Goal: Task Accomplishment & Management: Use online tool/utility

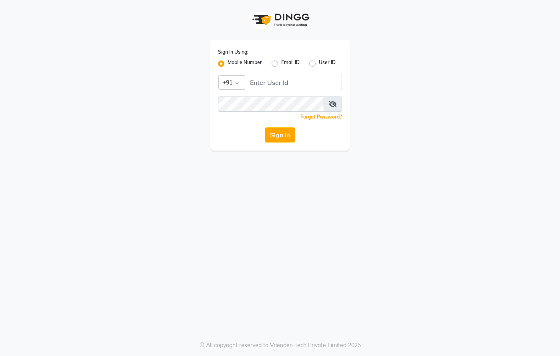
click at [333, 100] on span at bounding box center [333, 103] width 18 height 15
click at [333, 104] on icon at bounding box center [333, 104] width 8 height 6
click at [268, 84] on input "Username" at bounding box center [293, 82] width 97 height 15
type input "8437870999"
click at [277, 136] on button "Sign In" at bounding box center [280, 134] width 30 height 15
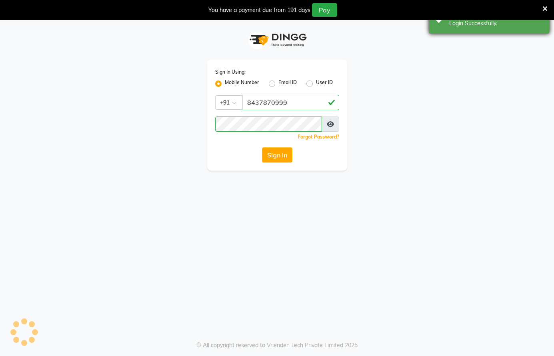
select select "67"
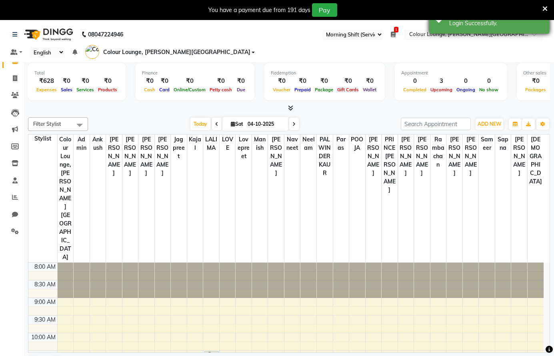
click at [544, 11] on icon at bounding box center [544, 8] width 5 height 7
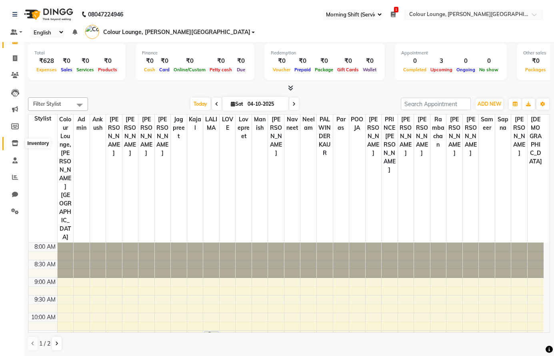
click at [13, 145] on icon at bounding box center [15, 143] width 7 height 6
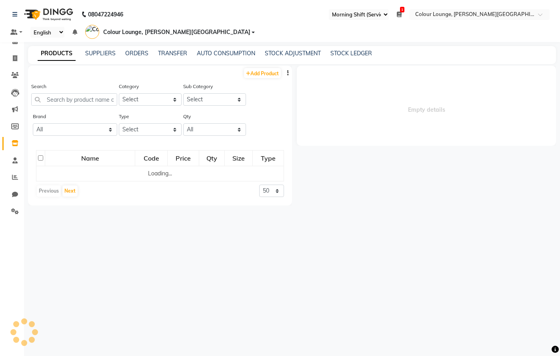
select select
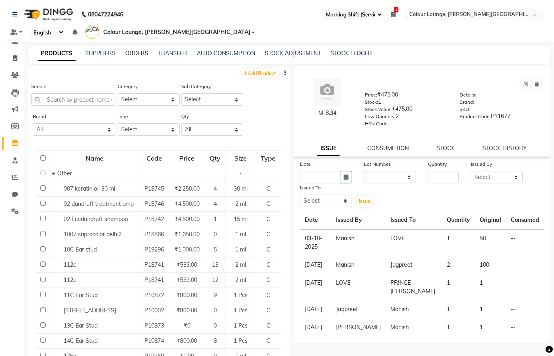
click at [130, 50] on link "ORDERS" at bounding box center [136, 53] width 23 height 7
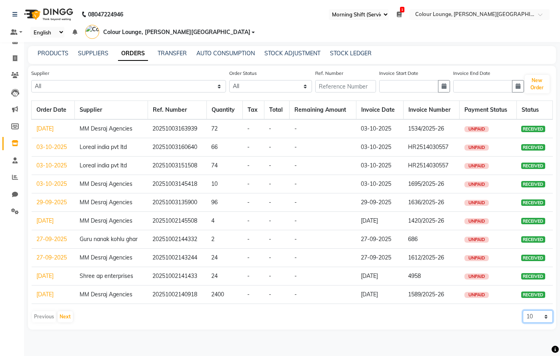
click at [541, 310] on select "10 20 50 100" at bounding box center [538, 316] width 30 height 12
click at [523, 310] on select "10 20 50 100" at bounding box center [538, 316] width 30 height 12
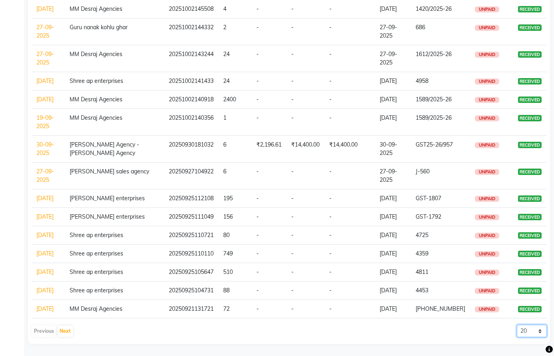
scroll to position [346, 0]
click at [539, 332] on select "10 20 50 100" at bounding box center [532, 330] width 30 height 12
select select "50"
click at [517, 324] on select "10 20 50 100" at bounding box center [532, 330] width 30 height 12
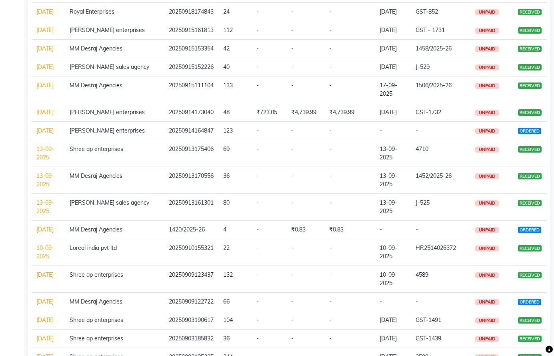
scroll to position [722, 0]
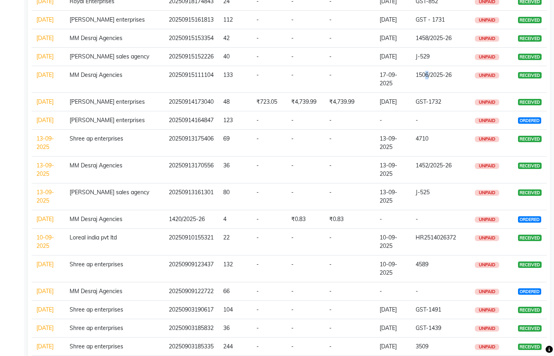
click at [430, 78] on span "1506/2025-26" at bounding box center [434, 74] width 36 height 7
click at [44, 93] on td "15-09-2025" at bounding box center [48, 79] width 33 height 27
click at [89, 93] on td "MM Desraj Agencies" at bounding box center [115, 79] width 100 height 27
click at [45, 78] on link "15-09-2025" at bounding box center [44, 74] width 17 height 7
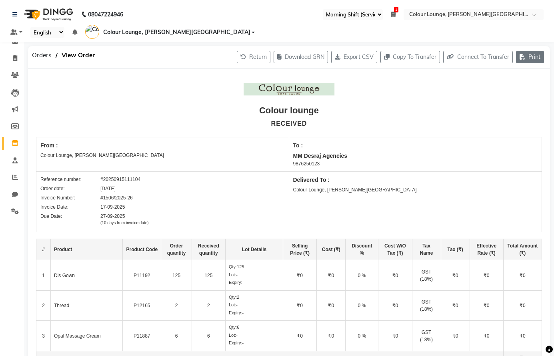
click at [528, 56] on button "Print" at bounding box center [530, 57] width 28 height 12
click at [506, 89] on div "Print Ordered Receipt" at bounding box center [506, 89] width 65 height 10
click at [42, 53] on span "Orders" at bounding box center [42, 55] width 28 height 14
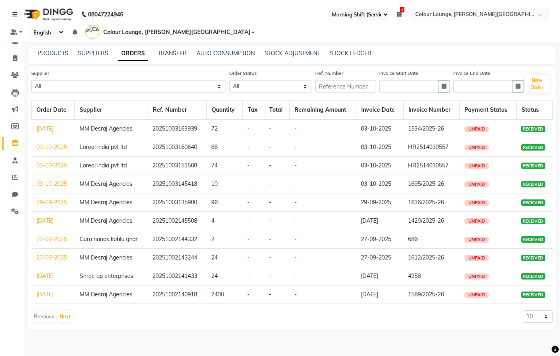
click at [54, 290] on link "[DATE]" at bounding box center [44, 293] width 17 height 7
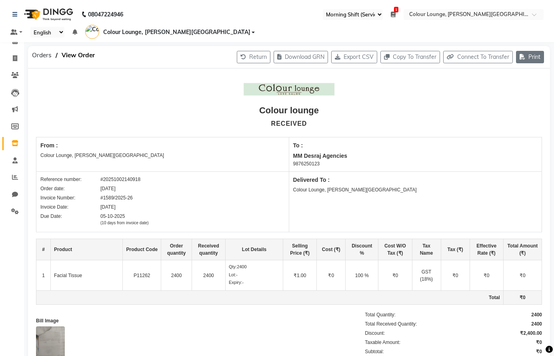
click at [532, 56] on button "Print" at bounding box center [530, 57] width 28 height 12
click at [509, 88] on div "Print Ordered Receipt" at bounding box center [506, 89] width 65 height 10
click at [45, 55] on span "Orders" at bounding box center [42, 55] width 28 height 14
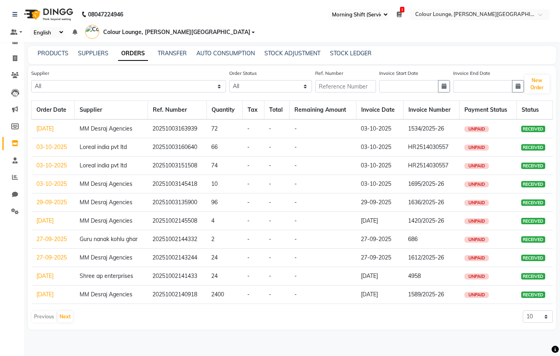
click at [51, 254] on link "27-09-2025" at bounding box center [51, 257] width 30 height 7
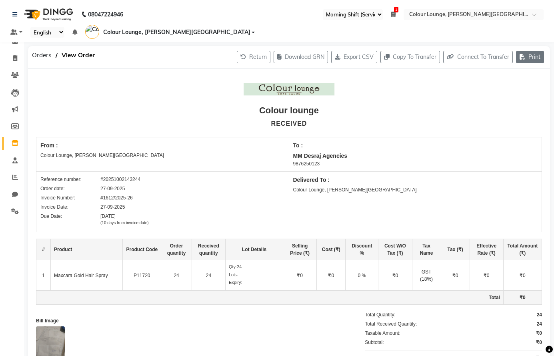
click at [529, 59] on button "Print" at bounding box center [530, 57] width 28 height 12
click at [512, 90] on div "Print Ordered Receipt" at bounding box center [506, 89] width 65 height 10
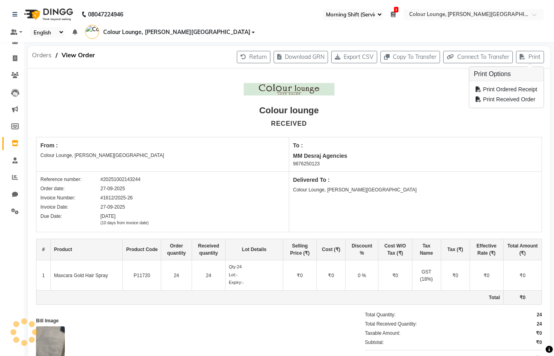
click at [46, 54] on span "Orders" at bounding box center [42, 55] width 28 height 14
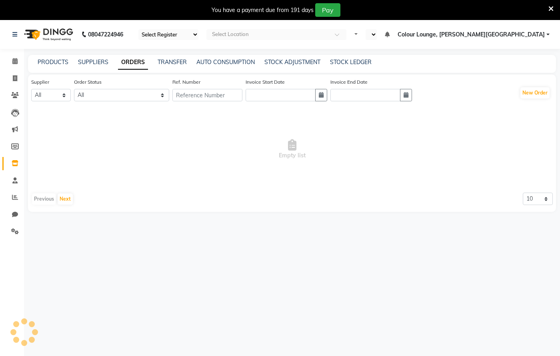
select select "67"
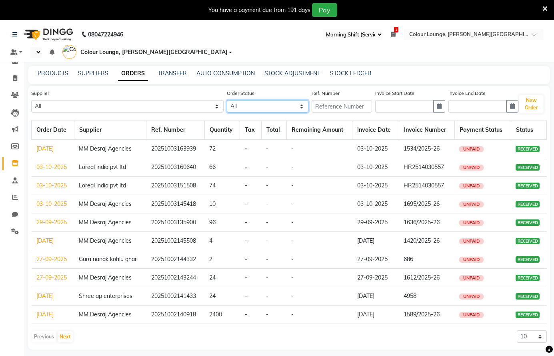
click at [250, 100] on select "All ORDERED PARTIAL-RECEIVED RECEIVED CANCELLED RETURNED" at bounding box center [268, 106] width 82 height 12
select select "received"
click at [227, 100] on select "All ORDERED PARTIAL-RECEIVED RECEIVED CANCELLED RETURNED" at bounding box center [268, 106] width 82 height 12
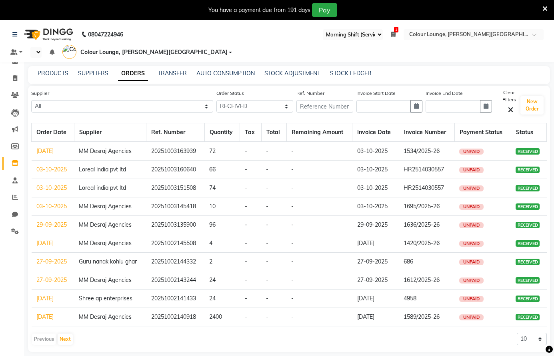
click at [54, 239] on link "[DATE]" at bounding box center [44, 242] width 17 height 7
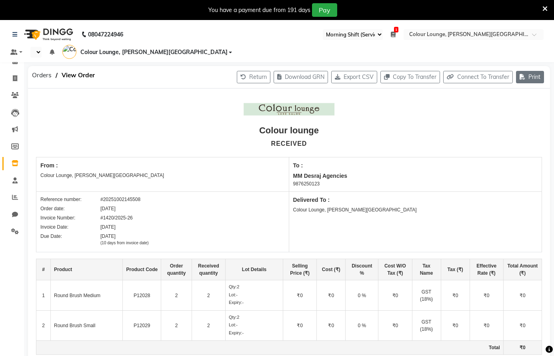
click at [528, 71] on button "Print" at bounding box center [530, 77] width 28 height 12
click at [498, 98] on div "Print Ordered Receipt" at bounding box center [506, 98] width 65 height 10
click at [49, 68] on span "Orders" at bounding box center [42, 75] width 28 height 14
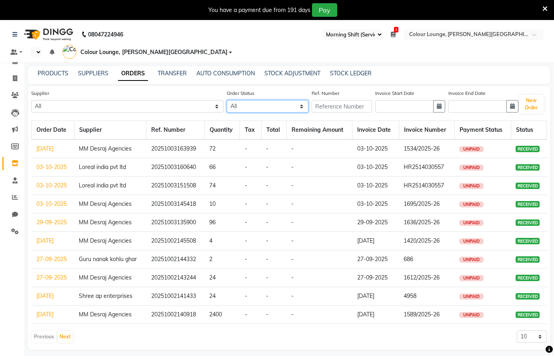
click at [227, 100] on select "All ORDERED PARTIAL-RECEIVED RECEIVED CANCELLED RETURNED" at bounding box center [268, 106] width 82 height 12
select select "received"
click at [227, 100] on select "All ORDERED PARTIAL-RECEIVED RECEIVED CANCELLED RETURNED" at bounding box center [268, 106] width 82 height 12
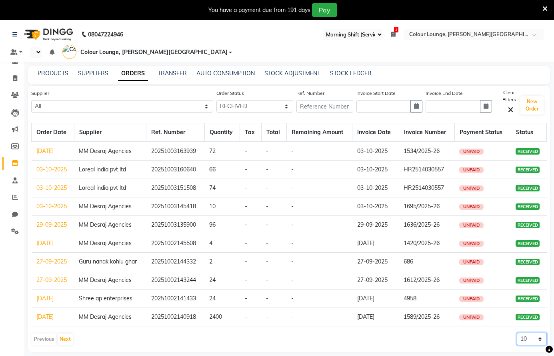
click at [536, 332] on select "10 20 50 100" at bounding box center [532, 338] width 30 height 12
select select "20"
click at [517, 332] on select "10 20 50 100" at bounding box center [532, 338] width 30 height 12
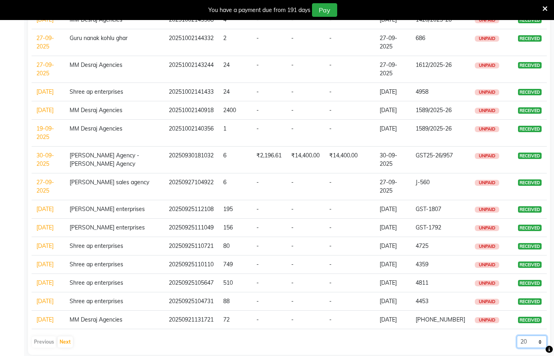
scroll to position [285, 0]
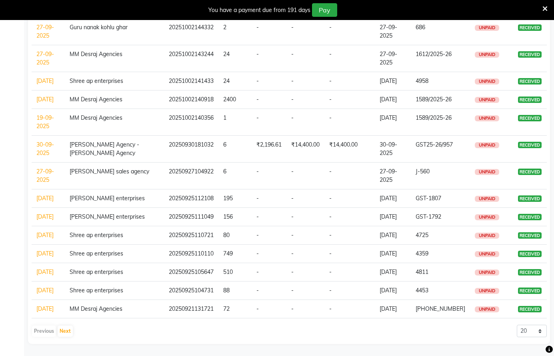
click at [46, 183] on link "27-09-2025" at bounding box center [45, 176] width 18 height 16
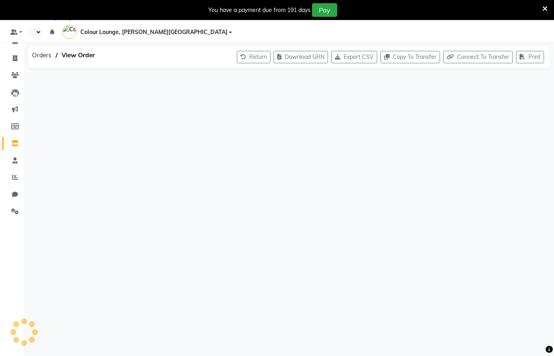
scroll to position [64, 0]
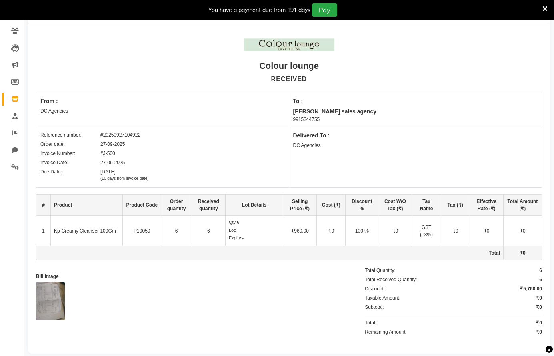
click at [541, 5] on div "You have a payment due from 191 days Pay" at bounding box center [277, 10] width 554 height 20
click at [545, 6] on icon at bounding box center [544, 8] width 5 height 7
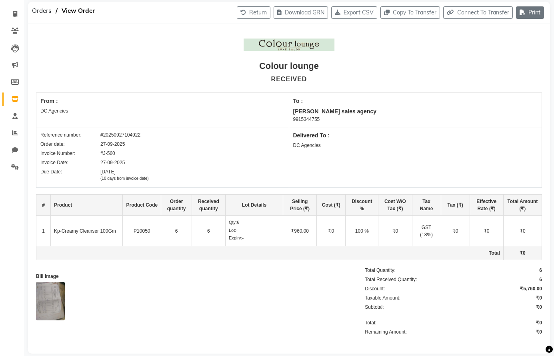
click at [528, 6] on button "Print" at bounding box center [530, 12] width 28 height 12
click at [497, 36] on div "Print Ordered Receipt" at bounding box center [506, 34] width 65 height 10
click at [47, 4] on span "Orders" at bounding box center [42, 11] width 28 height 14
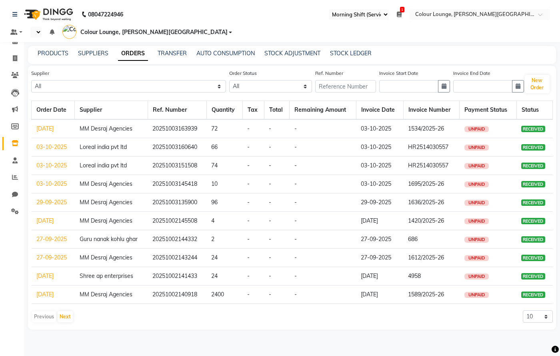
click at [54, 125] on link "[DATE]" at bounding box center [44, 128] width 17 height 7
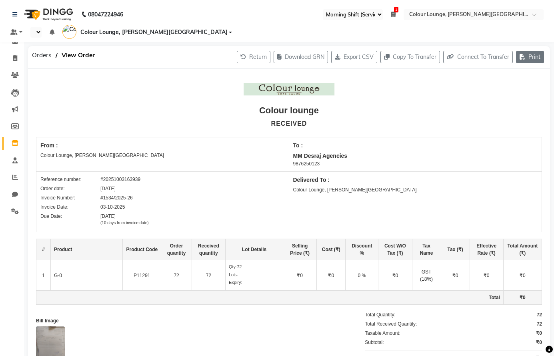
click at [529, 51] on button "Print" at bounding box center [530, 57] width 28 height 12
click at [504, 78] on div "Print Ordered Receipt" at bounding box center [506, 78] width 65 height 10
click at [49, 48] on span "Orders" at bounding box center [42, 55] width 28 height 14
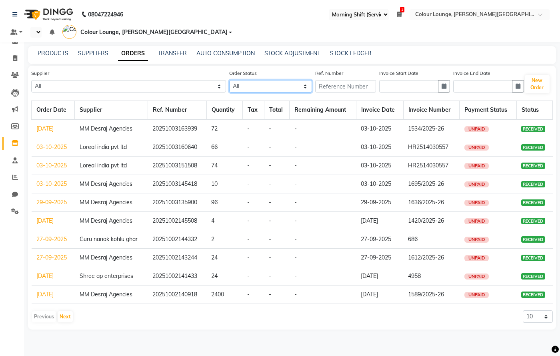
click at [229, 80] on select "All ORDERED PARTIAL-RECEIVED RECEIVED CANCELLED RETURNED" at bounding box center [270, 86] width 83 height 12
select select "received"
click at [229, 80] on select "All ORDERED PARTIAL-RECEIVED RECEIVED CANCELLED RETURNED" at bounding box center [270, 86] width 83 height 12
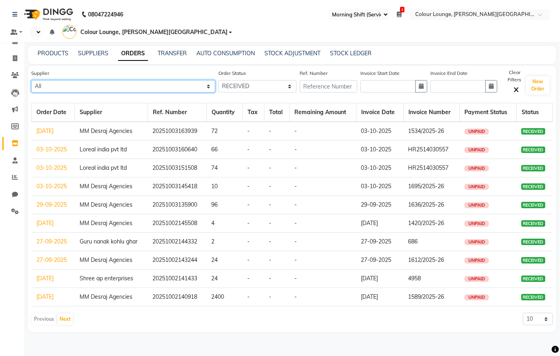
click at [68, 80] on select "All Satyam enterprises AA sales agencies Aggarwal store Global sales Guru kirpa…" at bounding box center [123, 86] width 184 height 12
select select "3841"
click at [31, 80] on select "All Satyam enterprises AA sales agencies Aggarwal store Global sales Guru kirpa…" at bounding box center [123, 86] width 184 height 12
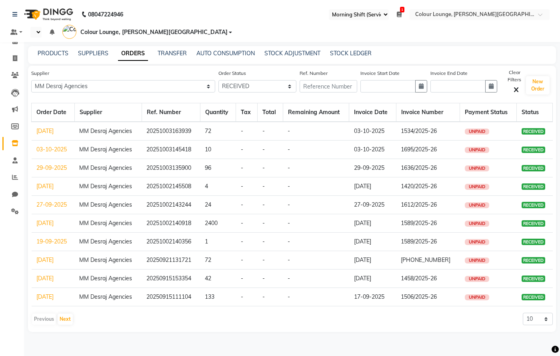
click at [50, 256] on link "21-09-2025" at bounding box center [44, 259] width 17 height 7
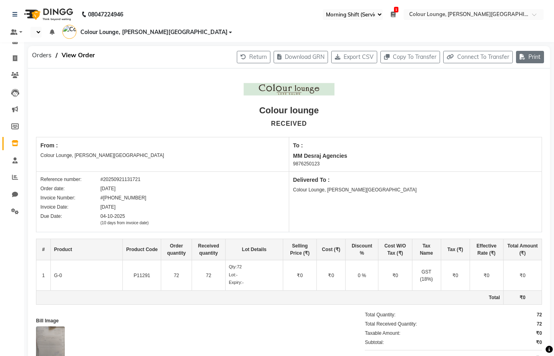
click at [527, 51] on button "Print" at bounding box center [530, 57] width 28 height 12
click at [492, 77] on div "Print Ordered Receipt" at bounding box center [506, 78] width 65 height 10
click at [48, 48] on span "Orders" at bounding box center [42, 55] width 28 height 14
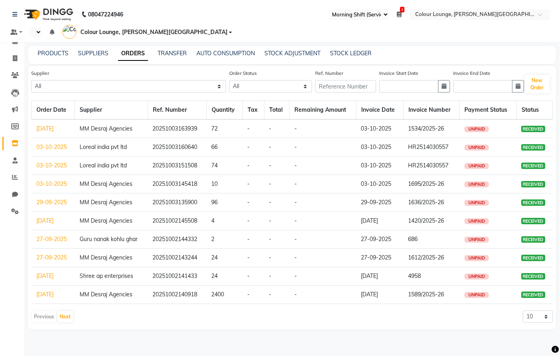
drag, startPoint x: 335, startPoint y: 178, endPoint x: 560, endPoint y: 344, distance: 279.4
click at [560, 351] on div "08047224946 Select Register Evening Shift (Service) Morning Shift (Service) 1 D…" at bounding box center [280, 178] width 560 height 356
click at [486, 50] on div "PRODUCTS SUPPLIERS ORDERS TRANSFER AUTO CONSUMPTION STOCK ADJUSTMENT STOCK LEDG…" at bounding box center [292, 55] width 528 height 18
click at [56, 162] on link "03-10-2025" at bounding box center [51, 165] width 30 height 7
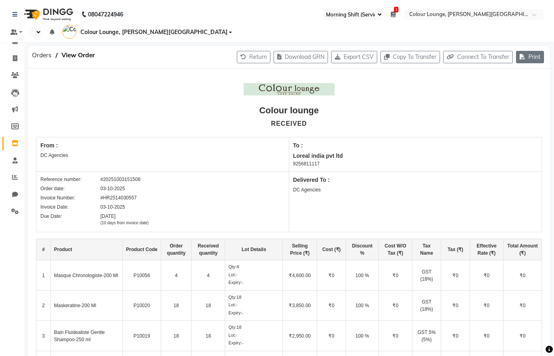
click at [533, 51] on button "Print" at bounding box center [530, 57] width 28 height 12
click at [498, 76] on div "Print Ordered Receipt" at bounding box center [506, 78] width 65 height 10
click at [37, 48] on span "Orders" at bounding box center [42, 55] width 28 height 14
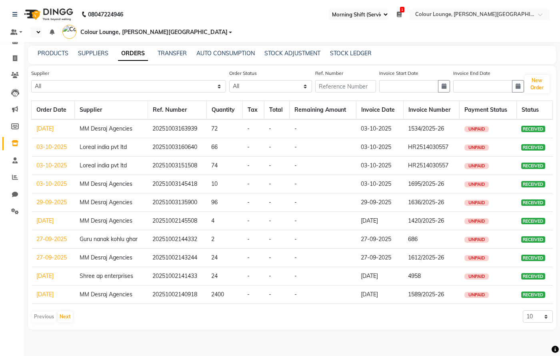
click at [55, 143] on link "03-10-2025" at bounding box center [51, 146] width 30 height 7
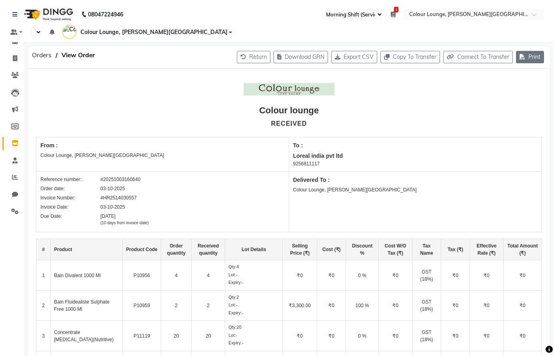
click at [532, 51] on button "Print" at bounding box center [530, 57] width 28 height 12
click at [497, 78] on div "Print Ordered Receipt" at bounding box center [506, 78] width 65 height 10
click at [41, 48] on span "Orders" at bounding box center [42, 55] width 28 height 14
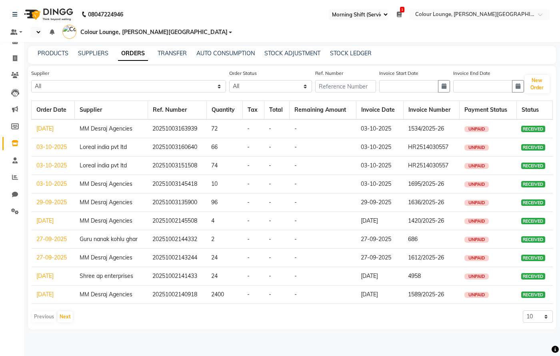
click at [56, 235] on link "27-09-2025" at bounding box center [51, 238] width 30 height 7
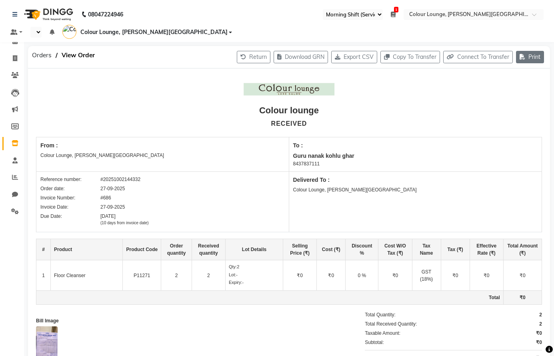
click at [524, 54] on icon "button" at bounding box center [524, 57] width 9 height 6
click at [512, 75] on div "Print Ordered Receipt" at bounding box center [506, 78] width 65 height 10
click at [38, 48] on span "Orders" at bounding box center [42, 55] width 28 height 14
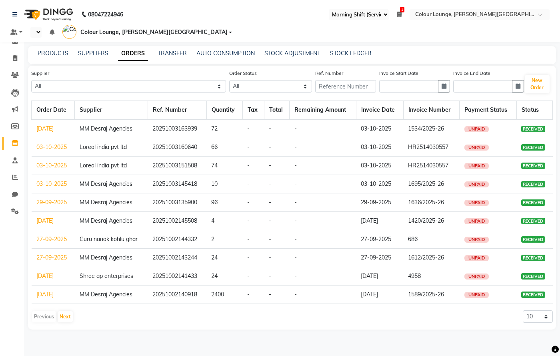
click at [229, 83] on div "Order Status All ORDERED PARTIAL-RECEIVED RECEIVED CANCELLED RETURNED" at bounding box center [270, 84] width 83 height 30
click at [229, 80] on select "All ORDERED PARTIAL-RECEIVED RECEIVED CANCELLED RETURNED" at bounding box center [270, 86] width 83 height 12
select select "received"
click at [229, 80] on select "All ORDERED PARTIAL-RECEIVED RECEIVED CANCELLED RETURNED" at bounding box center [270, 86] width 83 height 12
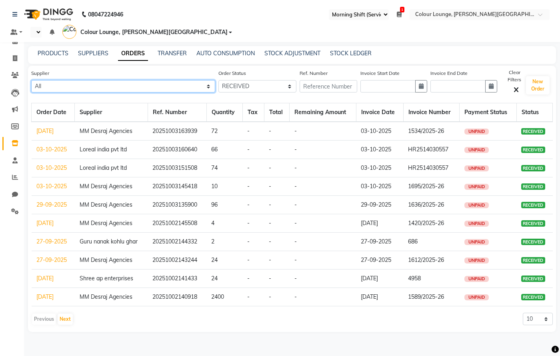
click at [98, 80] on select "All Satyam enterprises AA sales agencies Aggarwal store Global sales Guru kirpa…" at bounding box center [123, 86] width 184 height 12
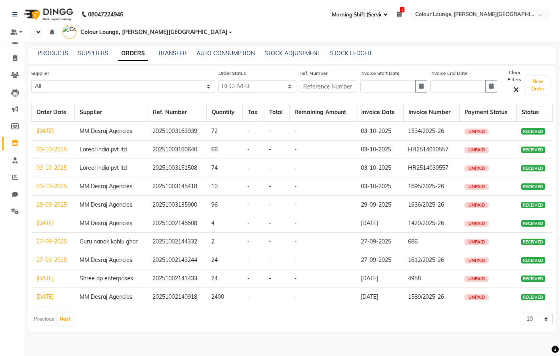
drag, startPoint x: 75, startPoint y: 66, endPoint x: 74, endPoint y: 70, distance: 4.6
click at [74, 70] on div "Supplier All Satyam enterprises AA sales agencies Aggarwal store Global sales G…" at bounding box center [123, 81] width 184 height 24
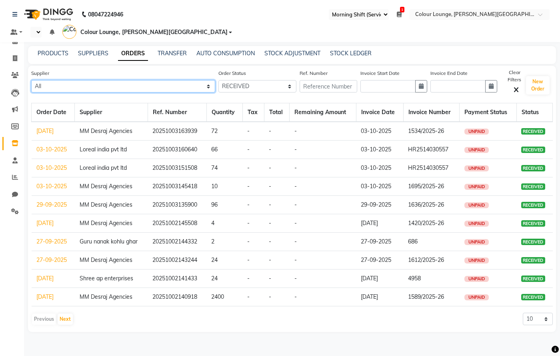
click at [75, 80] on select "All Satyam enterprises AA sales agencies Aggarwal store Global sales Guru kirpa…" at bounding box center [123, 86] width 184 height 12
select select "4368"
click at [31, 80] on select "All Satyam enterprises AA sales agencies Aggarwal store Global sales Guru kirpa…" at bounding box center [123, 86] width 184 height 12
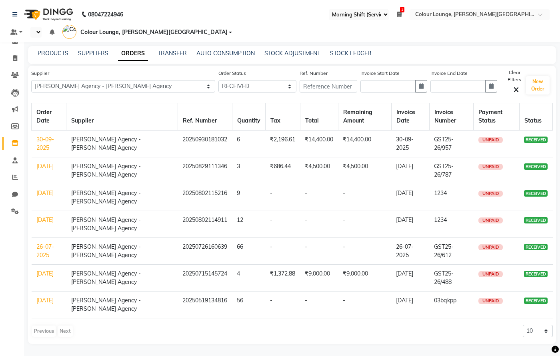
click at [43, 136] on link "30-09-2025" at bounding box center [45, 144] width 18 height 16
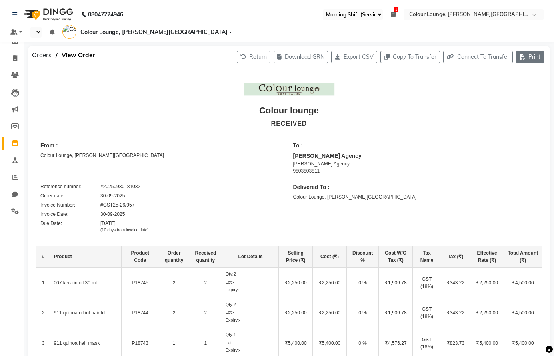
click at [526, 54] on icon "button" at bounding box center [524, 57] width 9 height 6
click at [512, 77] on div "Print Ordered Receipt" at bounding box center [506, 78] width 65 height 10
click at [42, 48] on span "Orders" at bounding box center [42, 55] width 28 height 14
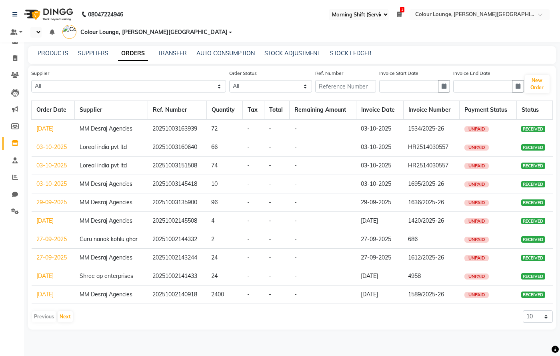
click at [44, 272] on link "[DATE]" at bounding box center [44, 275] width 17 height 7
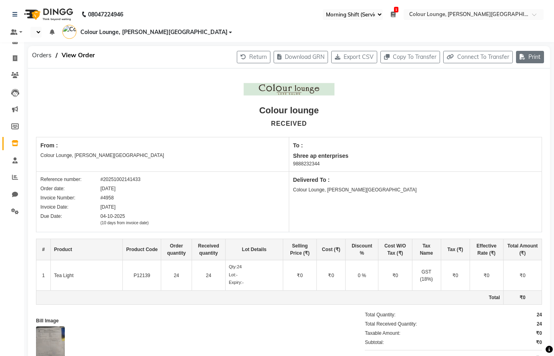
click at [536, 51] on button "Print" at bounding box center [530, 57] width 28 height 12
click at [484, 80] on div "Print Ordered Receipt" at bounding box center [506, 78] width 65 height 10
click at [33, 48] on span "Orders" at bounding box center [42, 55] width 28 height 14
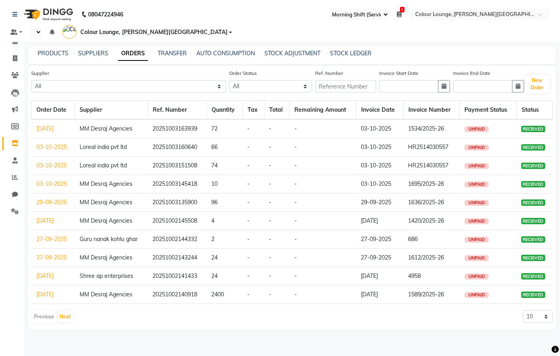
click at [42, 198] on link "29-09-2025" at bounding box center [51, 201] width 30 height 7
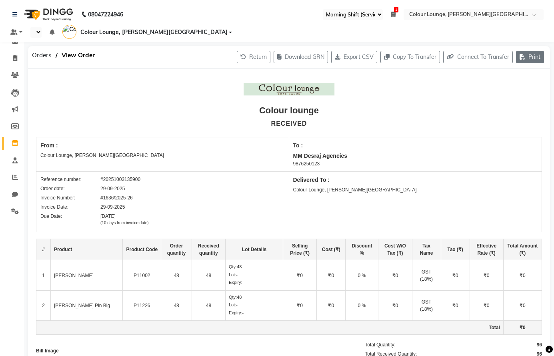
click at [526, 54] on icon "button" at bounding box center [524, 57] width 9 height 6
click at [492, 78] on div "Print Ordered Receipt" at bounding box center [506, 78] width 65 height 10
click at [51, 48] on span "Orders" at bounding box center [42, 55] width 28 height 14
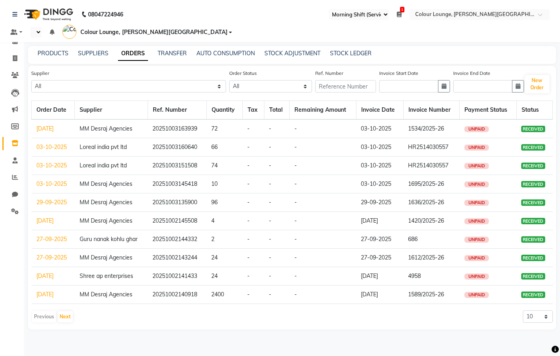
click at [52, 180] on link "03-10-2025" at bounding box center [51, 183] width 30 height 7
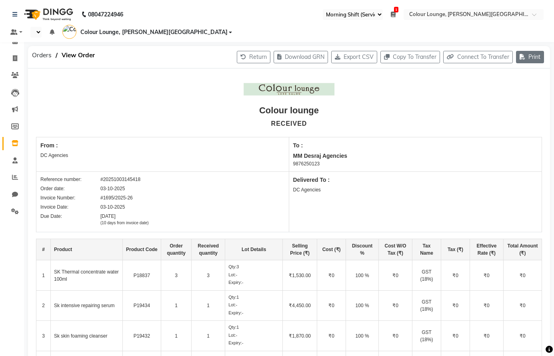
click at [526, 51] on button "Print" at bounding box center [530, 57] width 28 height 12
click at [504, 76] on div "Print Ordered Receipt" at bounding box center [506, 78] width 65 height 10
click at [45, 48] on span "Orders" at bounding box center [42, 55] width 28 height 14
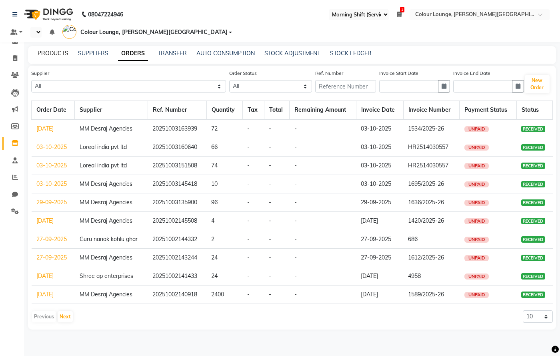
click at [46, 50] on link "PRODUCTS" at bounding box center [53, 53] width 31 height 7
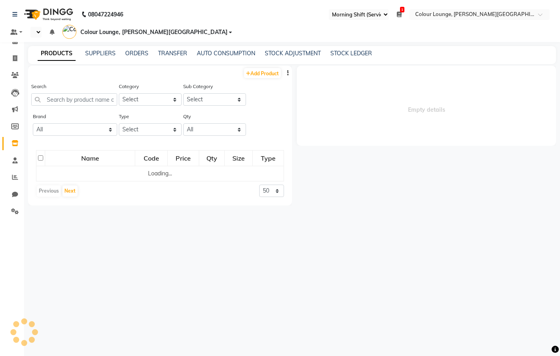
select select
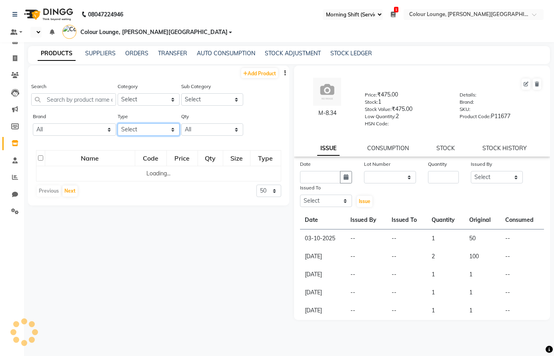
drag, startPoint x: 152, startPoint y: 116, endPoint x: 140, endPoint y: 123, distance: 14.1
click at [152, 123] on select "Select Both Retail Consumable" at bounding box center [149, 129] width 62 height 12
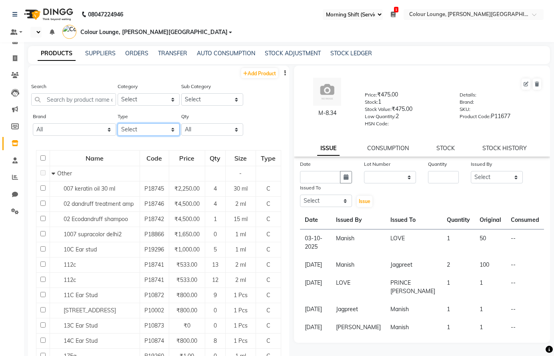
select select "C"
click at [118, 123] on select "Select Both Retail Consumable" at bounding box center [149, 129] width 62 height 12
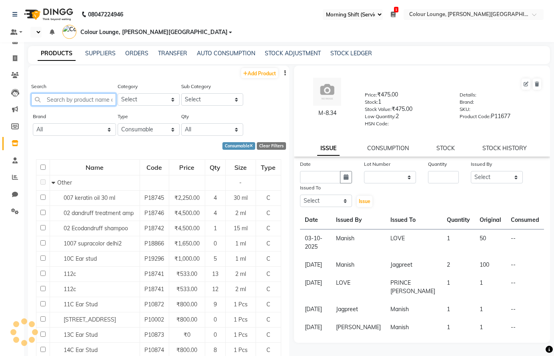
click at [86, 93] on input "text" at bounding box center [73, 99] width 85 height 12
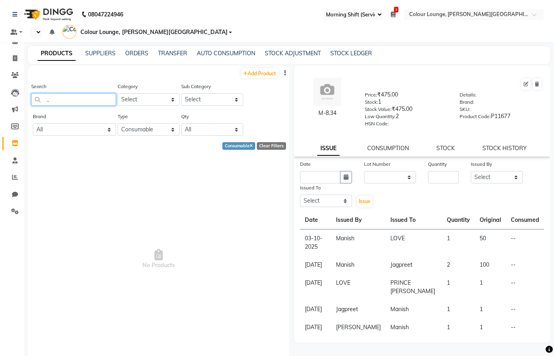
type input "."
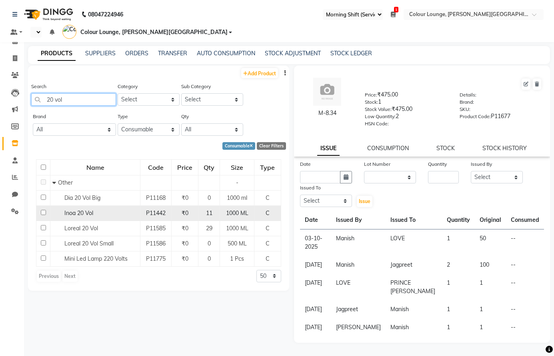
type input "20 vol"
click at [68, 209] on span "Inoa 20 Vol" at bounding box center [78, 212] width 29 height 7
select select
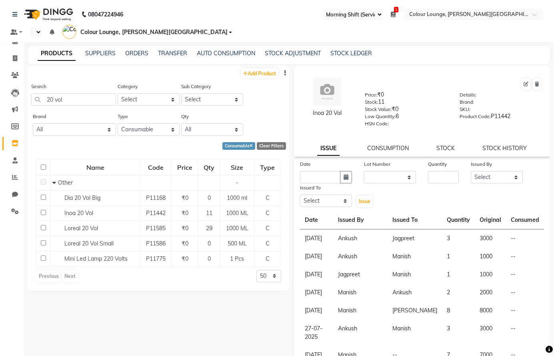
click at [508, 144] on div "STOCK HISTORY" at bounding box center [504, 148] width 44 height 8
click at [498, 132] on div "Inoa 20 Vol Price: ₹0 Stock: 11 Stock Value: ₹0 Low Quantity: 6 HSN Code: Detai…" at bounding box center [422, 111] width 256 height 91
click at [488, 144] on link "STOCK HISTORY" at bounding box center [504, 147] width 44 height 7
select select "all"
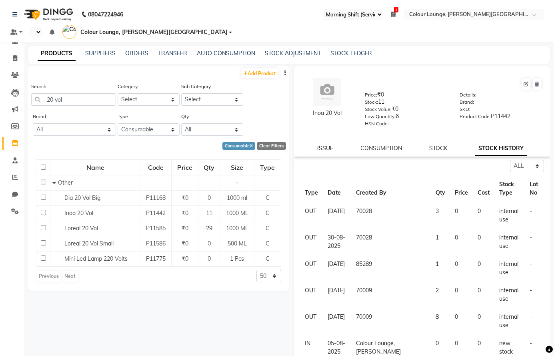
click at [327, 144] on link "ISSUE" at bounding box center [325, 147] width 16 height 7
select select
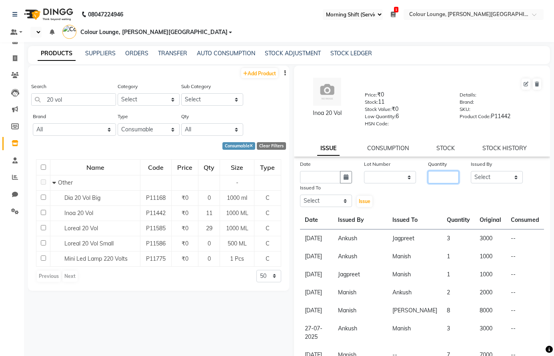
click at [447, 171] on input "number" at bounding box center [443, 177] width 31 height 12
type input "7"
click at [498, 171] on select "Select Admin Ankush Ansh Nayyar BALBHARTI SHARMA Colour Lounge, Lawrence Road C…" at bounding box center [497, 177] width 52 height 12
select select "70028"
click at [471, 171] on select "Select Admin Ankush Ansh Nayyar BALBHARTI SHARMA Colour Lounge, Lawrence Road C…" at bounding box center [497, 177] width 52 height 12
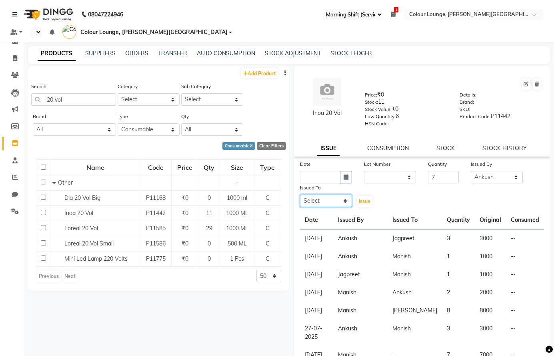
click at [310, 194] on select "Select Admin Ankush Ansh Nayyar BALBHARTI SHARMA Colour Lounge, Lawrence Road C…" at bounding box center [326, 200] width 52 height 12
select select "70009"
click at [300, 194] on select "Select Admin Ankush Ansh Nayyar BALBHARTI SHARMA Colour Lounge, Lawrence Road C…" at bounding box center [326, 200] width 52 height 12
click at [345, 174] on icon "button" at bounding box center [346, 177] width 5 height 6
select select "10"
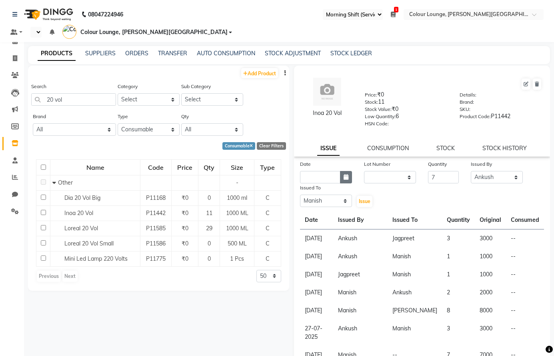
select select "2025"
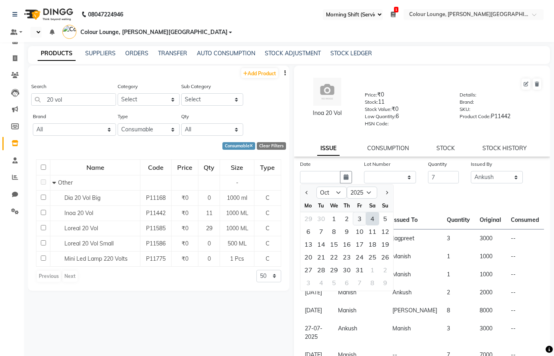
click at [358, 212] on div "3" at bounding box center [359, 218] width 13 height 13
type input "03-10-2025"
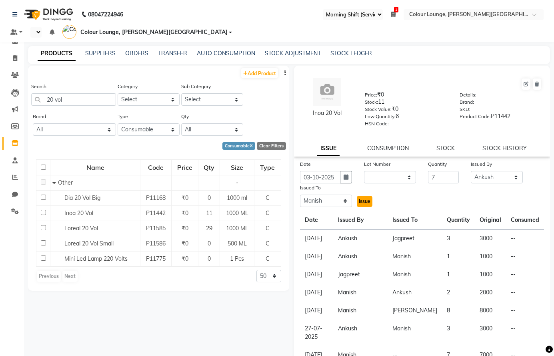
click at [362, 198] on span "Issue" at bounding box center [365, 201] width 12 height 6
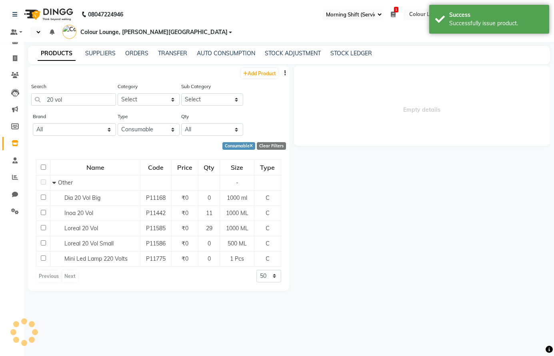
select select
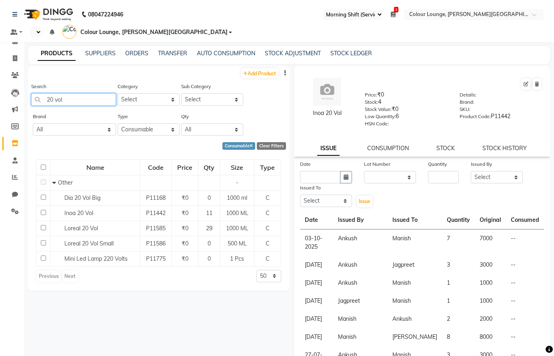
click at [91, 93] on input "20 vol" at bounding box center [73, 99] width 85 height 12
type input "2"
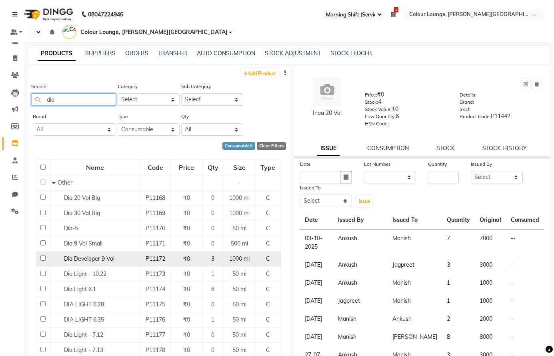
type input "dia"
click at [134, 252] on td "Dia Developer 9 Vol" at bounding box center [95, 258] width 90 height 15
click at [115, 254] on div "Dia Developer 9 Vol" at bounding box center [95, 258] width 86 height 8
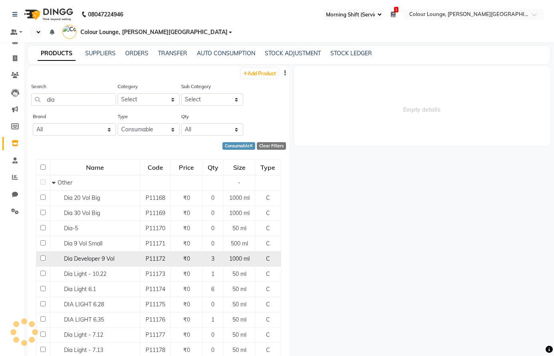
select select
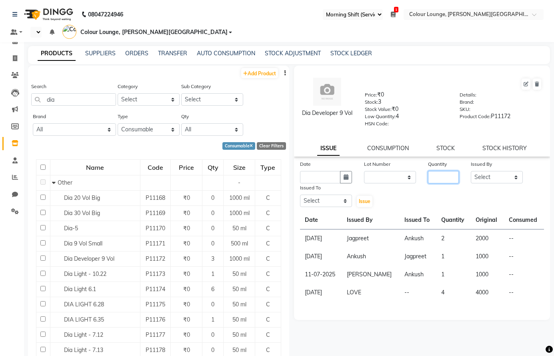
click at [441, 171] on input "number" at bounding box center [443, 177] width 31 height 12
type input "1"
click at [501, 171] on select "Select Admin Ankush Ansh Nayyar BALBHARTI SHARMA Colour Lounge, Lawrence Road C…" at bounding box center [497, 177] width 52 height 12
select select "85289"
click at [471, 171] on select "Select Admin Ankush Ansh Nayyar BALBHARTI SHARMA Colour Lounge, Lawrence Road C…" at bounding box center [497, 177] width 52 height 12
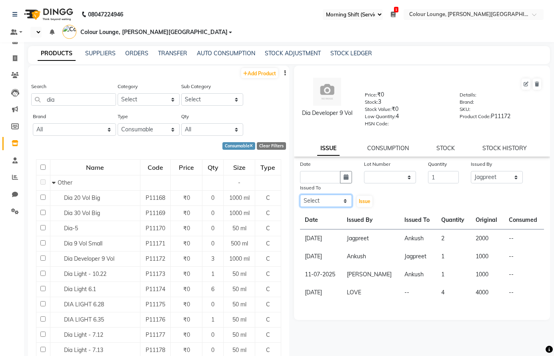
click at [329, 194] on select "Select Admin Ankush Ansh Nayyar BALBHARTI SHARMA Colour Lounge, Lawrence Road C…" at bounding box center [326, 200] width 52 height 12
select select "70009"
click at [300, 194] on select "Select Admin Ankush Ansh Nayyar BALBHARTI SHARMA Colour Lounge, Lawrence Road C…" at bounding box center [326, 200] width 52 height 12
click at [348, 171] on button "button" at bounding box center [346, 177] width 12 height 12
select select "10"
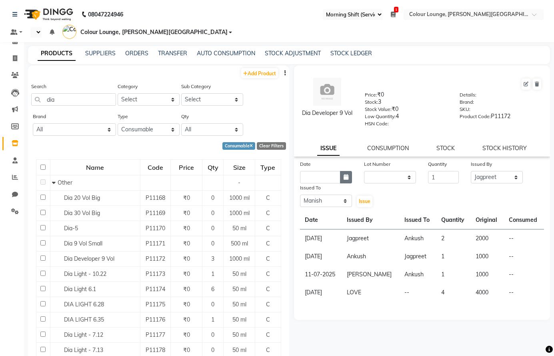
select select "2025"
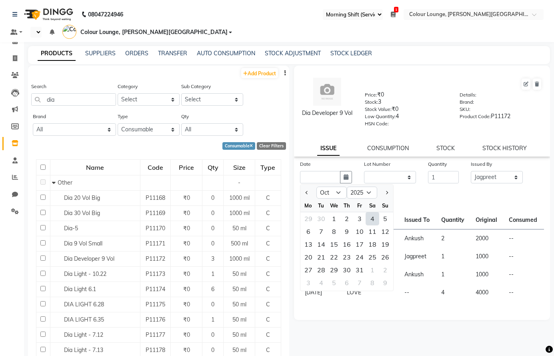
click at [370, 212] on div "4" at bounding box center [372, 218] width 13 height 13
type input "04-10-2025"
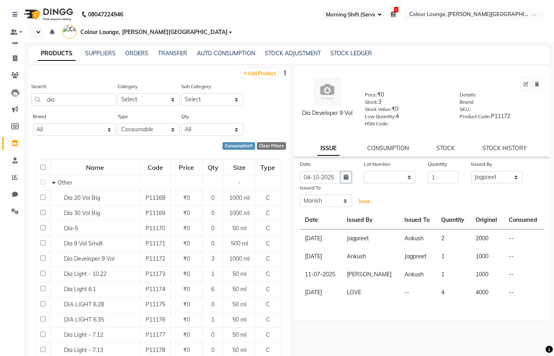
click at [367, 198] on span "Issue" at bounding box center [365, 201] width 12 height 6
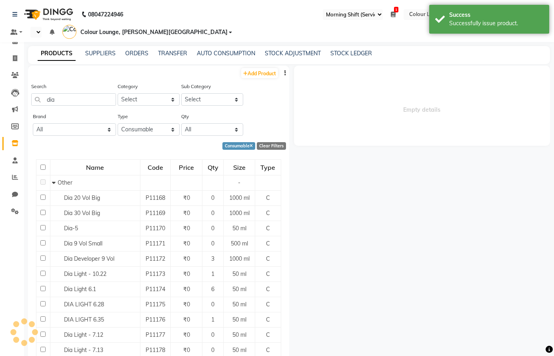
select select
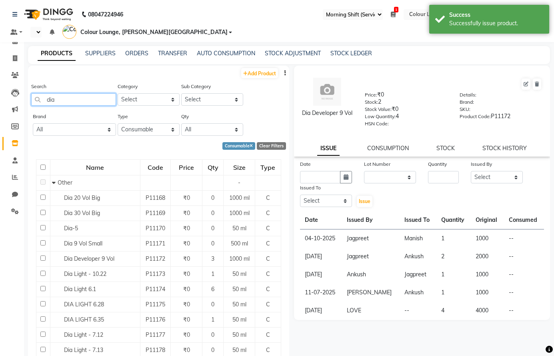
click at [98, 93] on input "dia" at bounding box center [73, 99] width 85 height 12
type input "d"
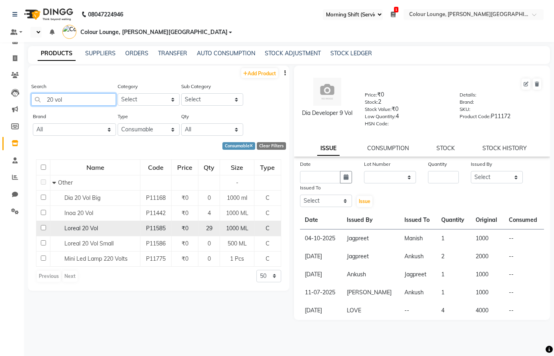
type input "20 vol"
click at [105, 224] on div "Loreal 20 Vol" at bounding box center [95, 228] width 86 height 8
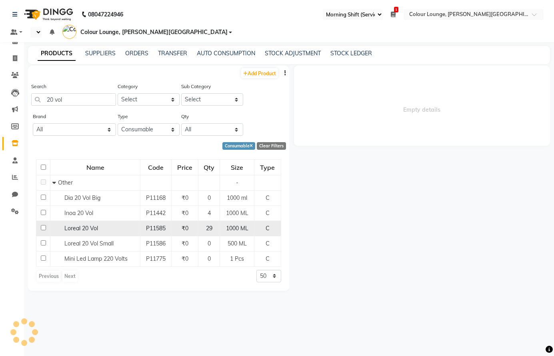
select select
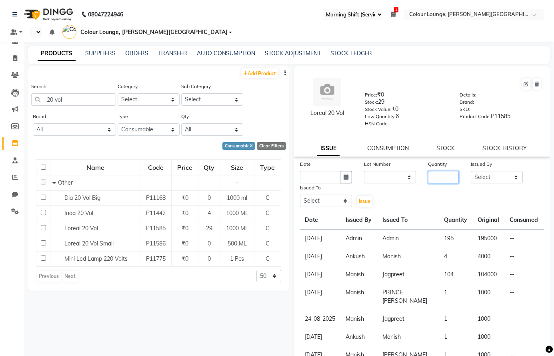
click at [434, 171] on input "number" at bounding box center [443, 177] width 31 height 12
type input "8"
click at [487, 171] on select "Select Admin Ankush Ansh Nayyar BALBHARTI SHARMA Colour Lounge, Lawrence Road C…" at bounding box center [497, 177] width 52 height 12
select select "85289"
click at [471, 171] on select "Select Admin Ankush Ansh Nayyar BALBHARTI SHARMA Colour Lounge, Lawrence Road C…" at bounding box center [497, 177] width 52 height 12
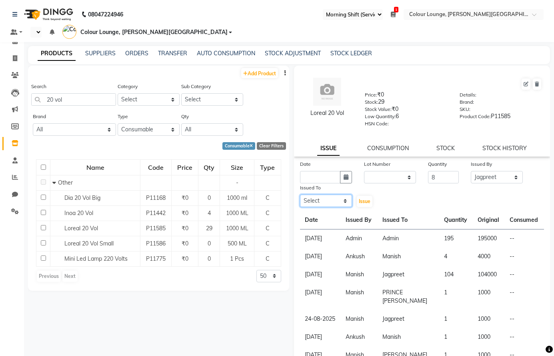
click at [346, 194] on select "Select Admin Ankush Ansh Nayyar BALBHARTI SHARMA Colour Lounge, Lawrence Road C…" at bounding box center [326, 200] width 52 height 12
select select "70028"
click at [300, 194] on select "Select Admin Ankush Ansh Nayyar BALBHARTI SHARMA Colour Lounge, Lawrence Road C…" at bounding box center [326, 200] width 52 height 12
click at [344, 171] on button "button" at bounding box center [346, 177] width 12 height 12
select select "10"
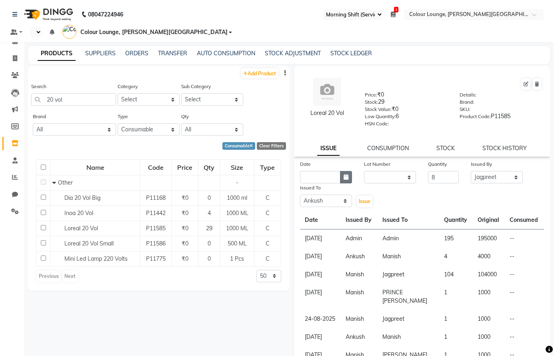
select select "2025"
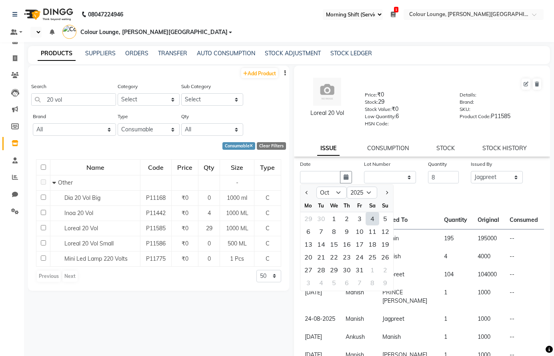
drag, startPoint x: 372, startPoint y: 203, endPoint x: 356, endPoint y: 209, distance: 18.0
click at [372, 212] on div "4" at bounding box center [372, 218] width 13 height 13
type input "04-10-2025"
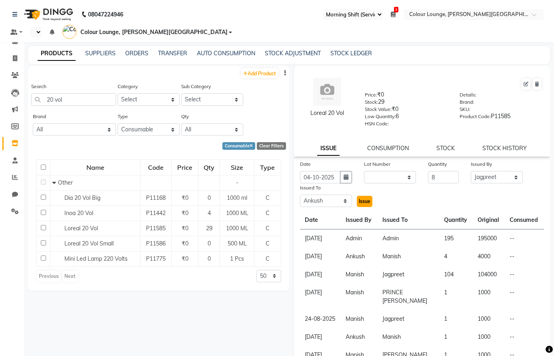
click at [360, 198] on span "Issue" at bounding box center [365, 201] width 12 height 6
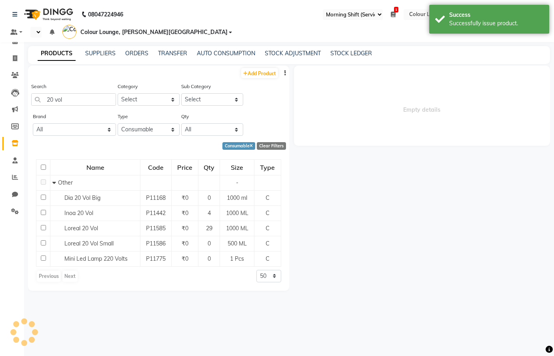
select select
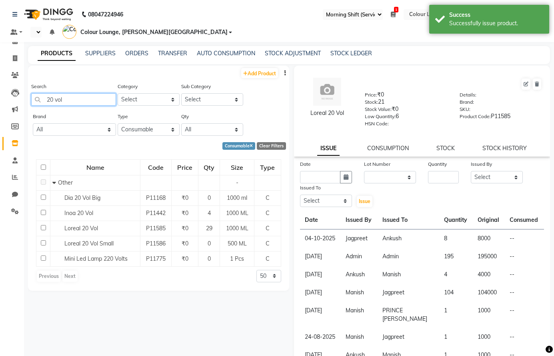
click at [80, 93] on input "20 vol" at bounding box center [73, 99] width 85 height 12
type input "2"
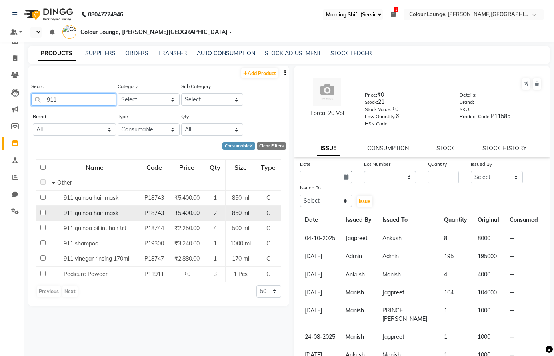
type input "911"
click at [109, 209] on span "911 quinoa hair mask" at bounding box center [91, 212] width 55 height 7
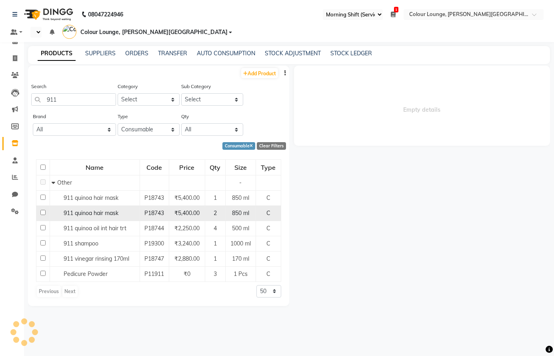
select select
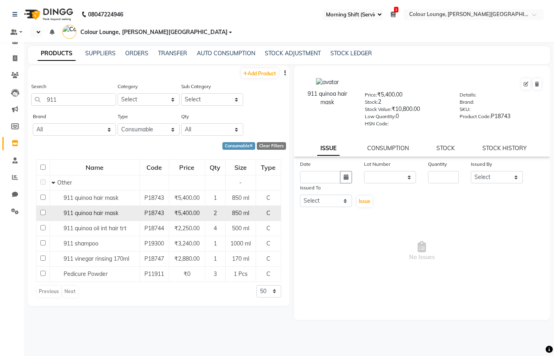
click at [131, 209] on div "911 quinoa hair mask" at bounding box center [95, 213] width 86 height 8
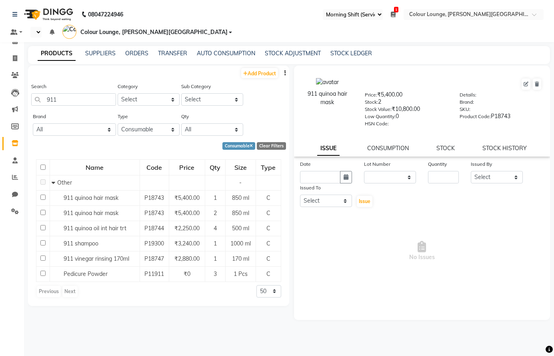
click at [436, 160] on div "Quantity" at bounding box center [443, 165] width 31 height 11
drag, startPoint x: 441, startPoint y: 170, endPoint x: 442, endPoint y: 161, distance: 8.8
click at [441, 171] on input "number" at bounding box center [443, 177] width 31 height 12
type input "2"
click at [488, 171] on select "Select Admin Ankush Ansh Nayyar BALBHARTI SHARMA Colour Lounge, Lawrence Road C…" at bounding box center [497, 177] width 52 height 12
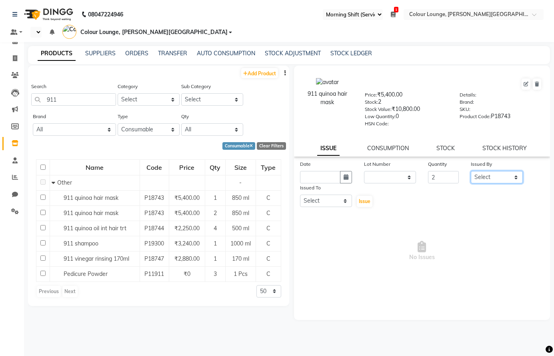
select select "70028"
click at [471, 171] on select "Select Admin Ankush Ansh Nayyar BALBHARTI SHARMA Colour Lounge, Lawrence Road C…" at bounding box center [497, 177] width 52 height 12
click at [319, 194] on select "Select Admin Ankush Ansh Nayyar BALBHARTI SHARMA Colour Lounge, Lawrence Road C…" at bounding box center [326, 200] width 52 height 12
select select "70028"
click at [300, 194] on select "Select Admin Ankush Ansh Nayyar BALBHARTI SHARMA Colour Lounge, Lawrence Road C…" at bounding box center [326, 200] width 52 height 12
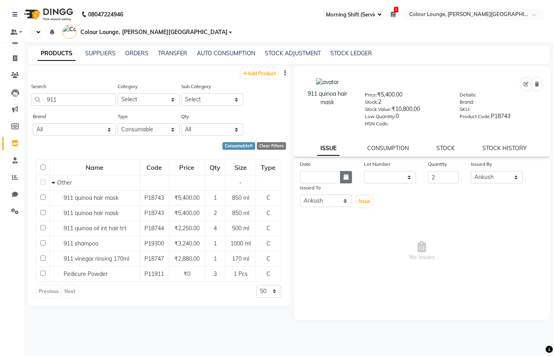
click at [340, 171] on button "button" at bounding box center [346, 177] width 12 height 12
select select "10"
select select "2025"
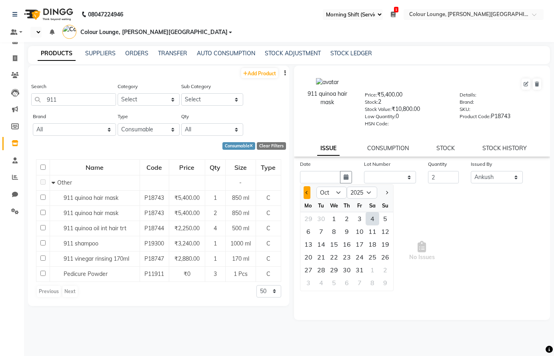
click at [308, 186] on button "Previous month" at bounding box center [307, 192] width 7 height 13
select select "9"
drag, startPoint x: 324, startPoint y: 205, endPoint x: 338, endPoint y: 205, distance: 13.2
click at [326, 212] on div "2" at bounding box center [321, 218] width 13 height 13
type input "02-09-2025"
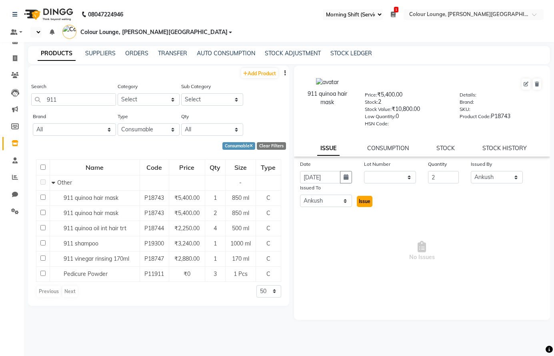
click at [361, 196] on button "Issue" at bounding box center [365, 201] width 16 height 11
select select
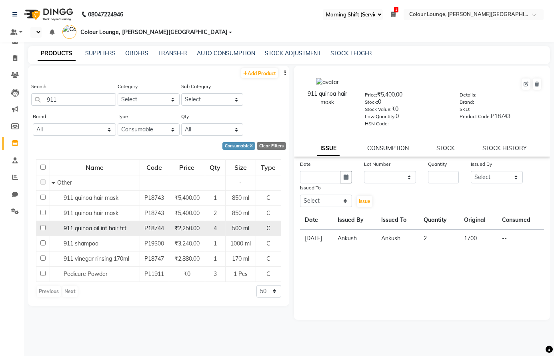
click at [115, 224] on span "911 quinoa oil int hair trt" at bounding box center [95, 227] width 63 height 7
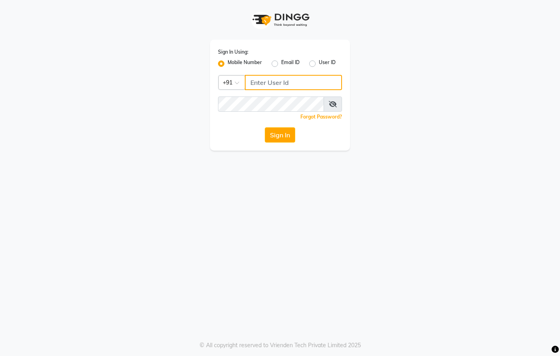
click at [296, 82] on input "Username" at bounding box center [293, 82] width 97 height 15
type input "8437870999"
click at [328, 102] on span at bounding box center [333, 103] width 18 height 15
click at [330, 104] on icon at bounding box center [333, 104] width 8 height 6
click at [284, 134] on button "Sign In" at bounding box center [280, 134] width 30 height 15
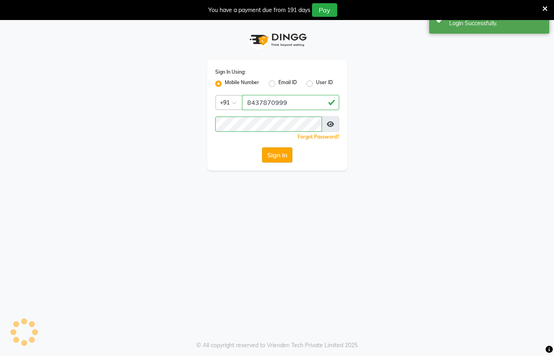
select select "67"
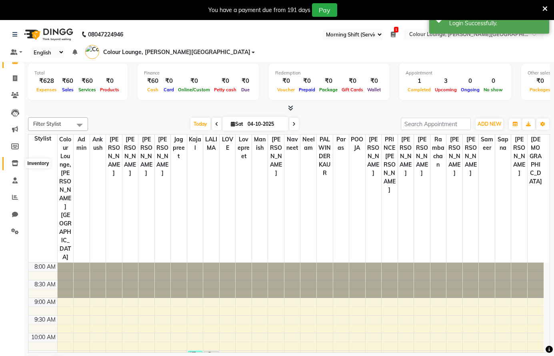
click at [15, 160] on icon at bounding box center [15, 163] width 7 height 6
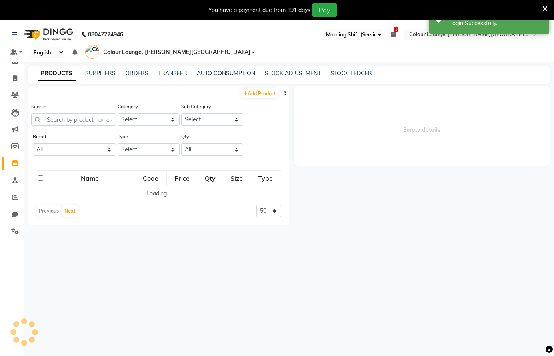
select select
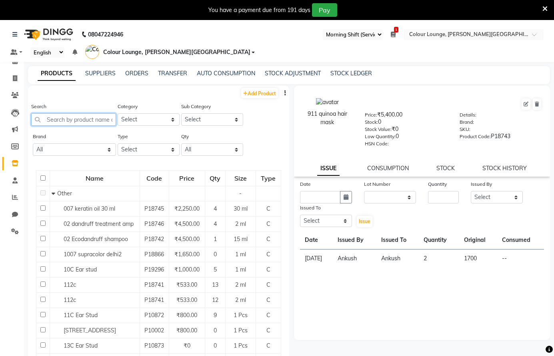
click at [85, 120] on input "text" at bounding box center [73, 119] width 85 height 12
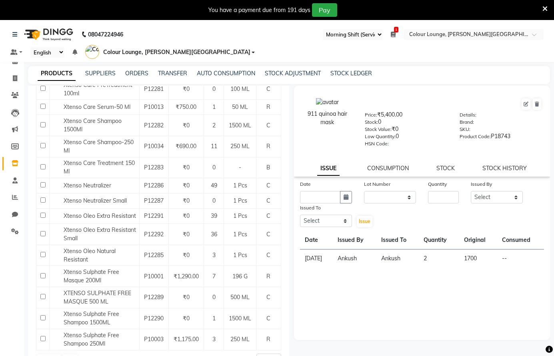
scroll to position [167, 0]
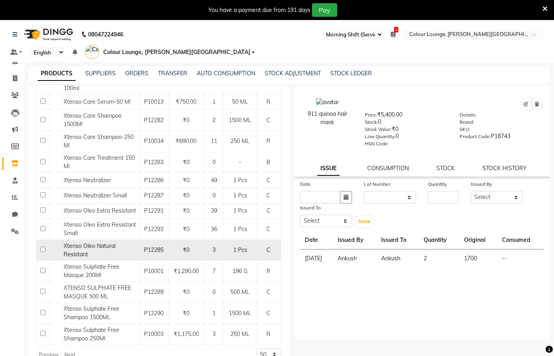
type input "xtenso"
click at [122, 245] on div "Xtenso Oleo Natural Resistant" at bounding box center [95, 250] width 86 height 17
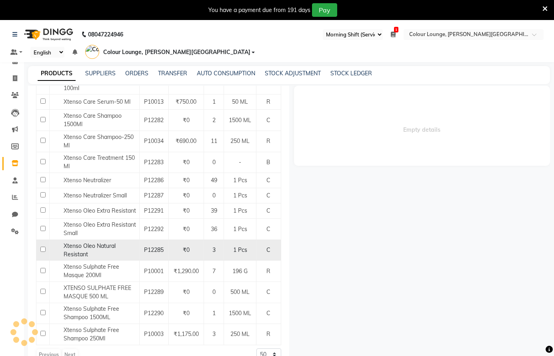
select select
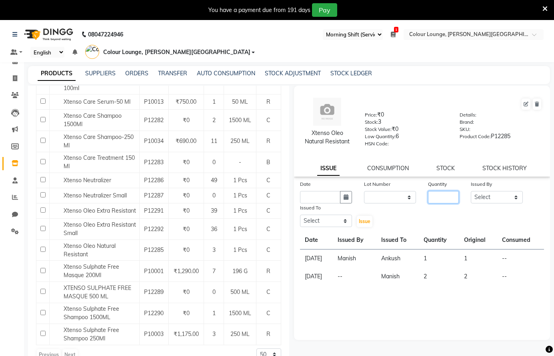
click at [447, 197] on input "number" at bounding box center [443, 197] width 31 height 12
type input "2"
click at [508, 192] on select "Select Admin Ankush Ansh Nayyar BALBHARTI SHARMA Colour Lounge, Lawrence Road C…" at bounding box center [497, 197] width 52 height 12
select select "85289"
click at [471, 191] on select "Select Admin Ankush Ansh Nayyar BALBHARTI SHARMA Colour Lounge, Lawrence Road C…" at bounding box center [497, 197] width 52 height 12
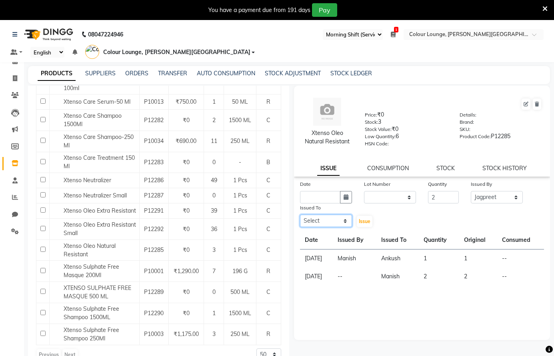
click at [319, 220] on select "Select Admin Ankush Ansh Nayyar BALBHARTI SHARMA Colour Lounge, Lawrence Road C…" at bounding box center [326, 220] width 52 height 12
select select "70028"
click at [300, 214] on select "Select Admin Ankush Ansh Nayyar BALBHARTI SHARMA Colour Lounge, Lawrence Road C…" at bounding box center [326, 220] width 52 height 12
click at [342, 198] on button "button" at bounding box center [346, 197] width 12 height 12
select select "10"
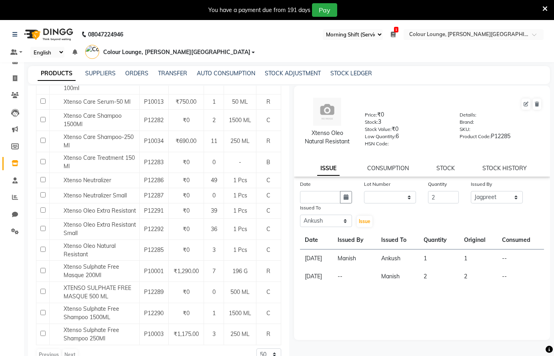
select select "2025"
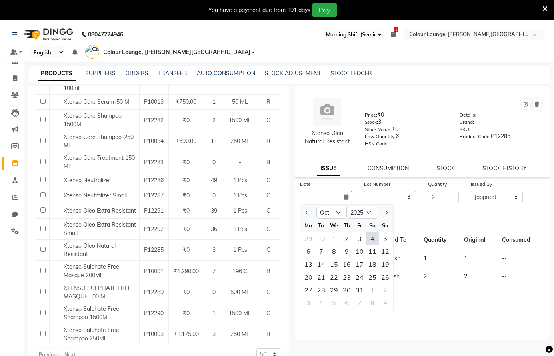
click at [371, 242] on div "4" at bounding box center [372, 238] width 13 height 13
type input "04-10-2025"
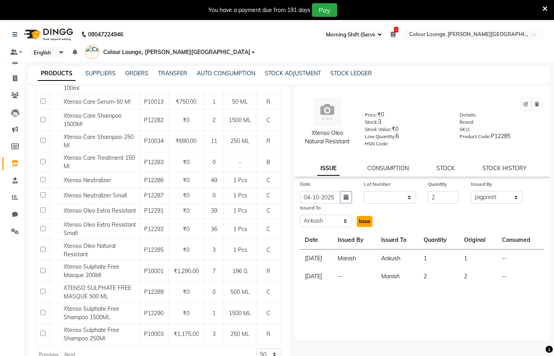
click at [365, 218] on span "Issue" at bounding box center [365, 221] width 12 height 6
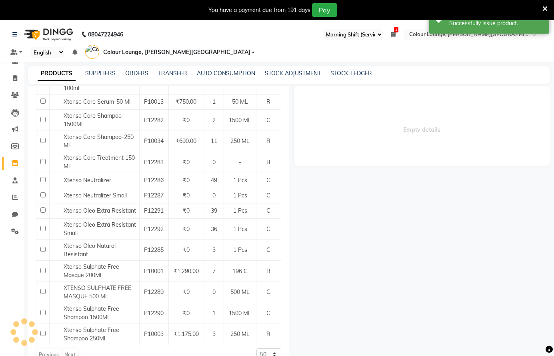
select select
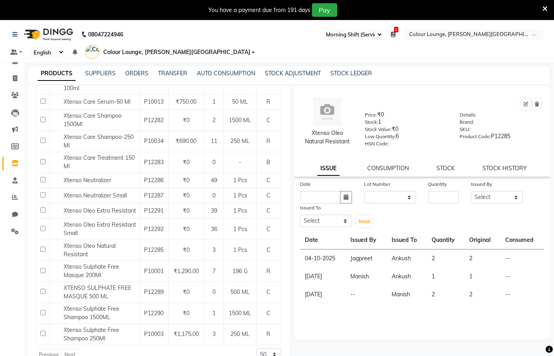
click at [541, 6] on div "You have a payment due from 191 days Pay" at bounding box center [272, 10] width 539 height 14
click at [546, 6] on icon at bounding box center [544, 8] width 5 height 7
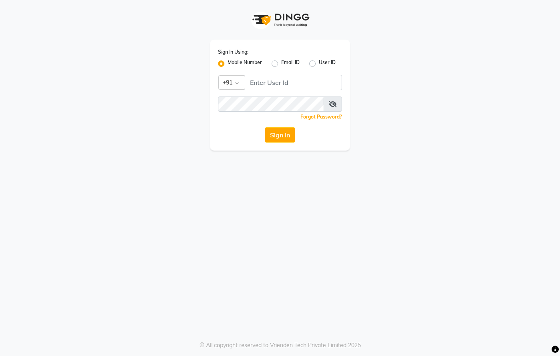
drag, startPoint x: 0, startPoint y: 199, endPoint x: 388, endPoint y: 371, distance: 424.0
click at [560, 72] on app-login "Sign In Using: Mobile Number Email ID User ID Country Code × +91 Remember me Fo…" at bounding box center [280, 75] width 560 height 150
click at [265, 127] on button "Sign In" at bounding box center [280, 134] width 30 height 15
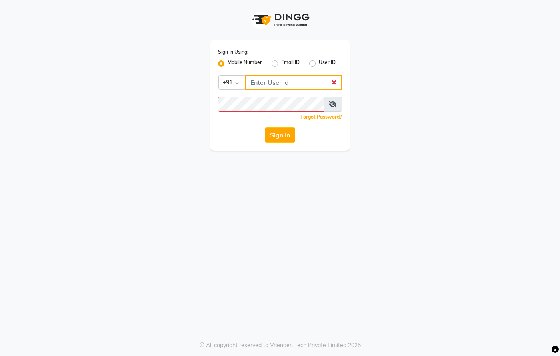
click at [265, 127] on button "Sign In" at bounding box center [280, 134] width 30 height 15
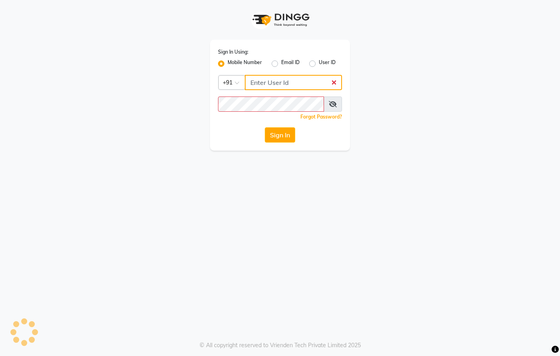
click at [265, 127] on button "Sign In" at bounding box center [280, 134] width 30 height 15
type input "1"
click at [312, 76] on input "1" at bounding box center [293, 82] width 97 height 15
type input "8437870999"
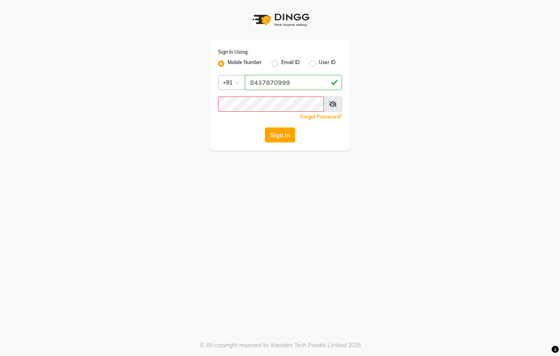
click at [332, 104] on icon at bounding box center [333, 104] width 8 height 6
click at [271, 134] on button "Sign In" at bounding box center [280, 134] width 30 height 15
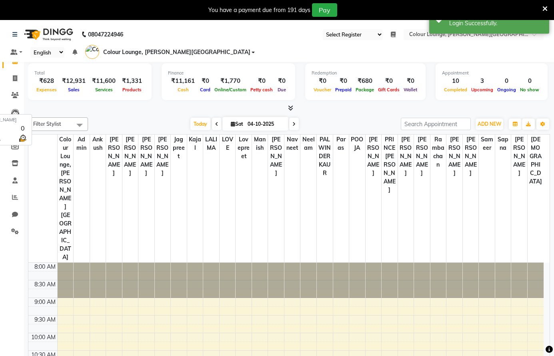
select select "67"
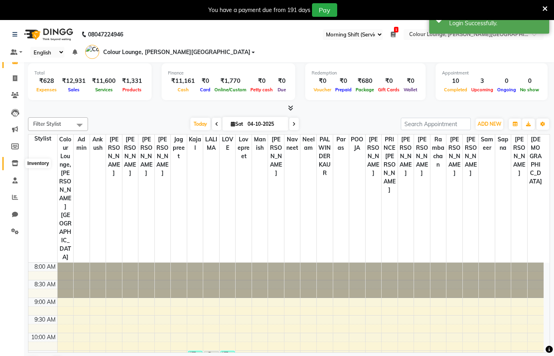
click at [16, 162] on icon at bounding box center [15, 163] width 7 height 6
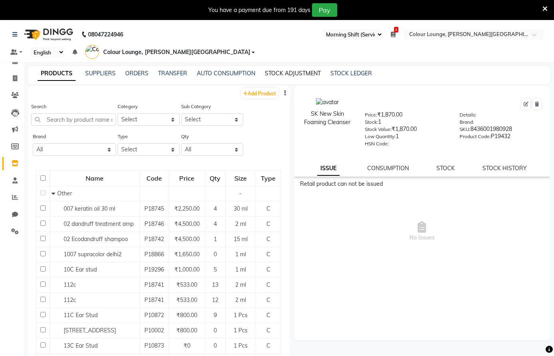
click at [282, 70] on link "STOCK ADJUSTMENT" at bounding box center [293, 73] width 56 height 7
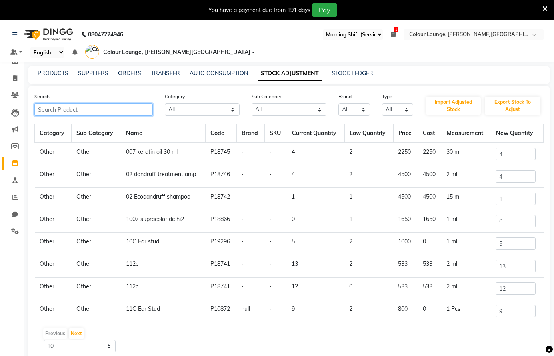
click at [96, 107] on input "text" at bounding box center [93, 109] width 118 height 12
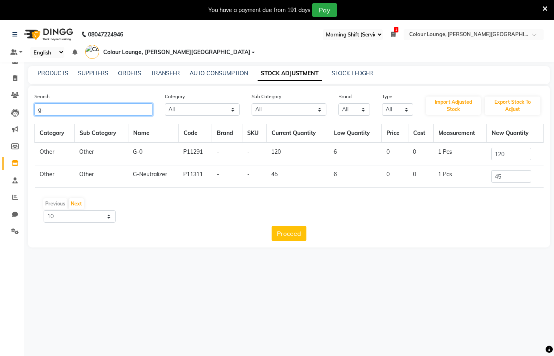
type input "g-"
click at [510, 153] on input "120" at bounding box center [511, 154] width 40 height 12
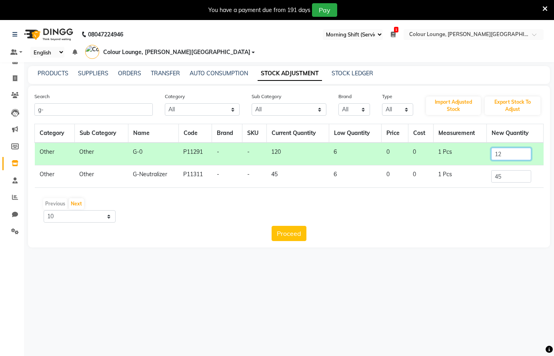
type input "1"
click at [502, 178] on input "45" at bounding box center [511, 176] width 40 height 12
type input "4"
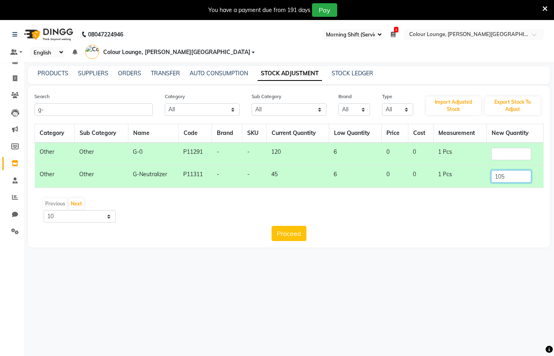
type input "105"
click at [511, 153] on input "number" at bounding box center [511, 154] width 40 height 12
type input "60"
click at [278, 231] on button "Proceed" at bounding box center [289, 233] width 35 height 15
click at [310, 236] on button "Submit" at bounding box center [307, 233] width 32 height 15
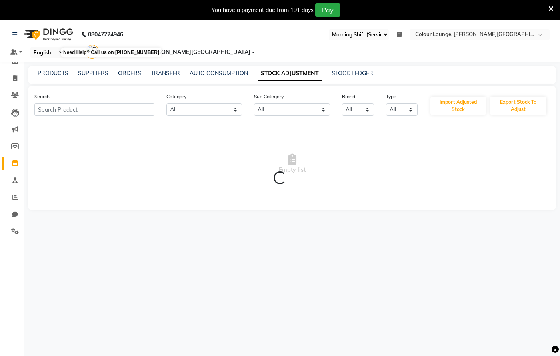
select select "67"
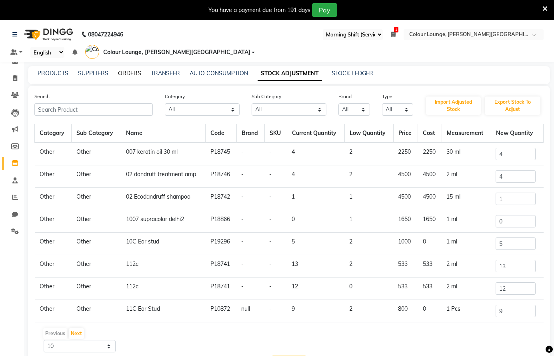
click at [123, 73] on link "ORDERS" at bounding box center [129, 73] width 23 height 7
